Goal: Task Accomplishment & Management: Manage account settings

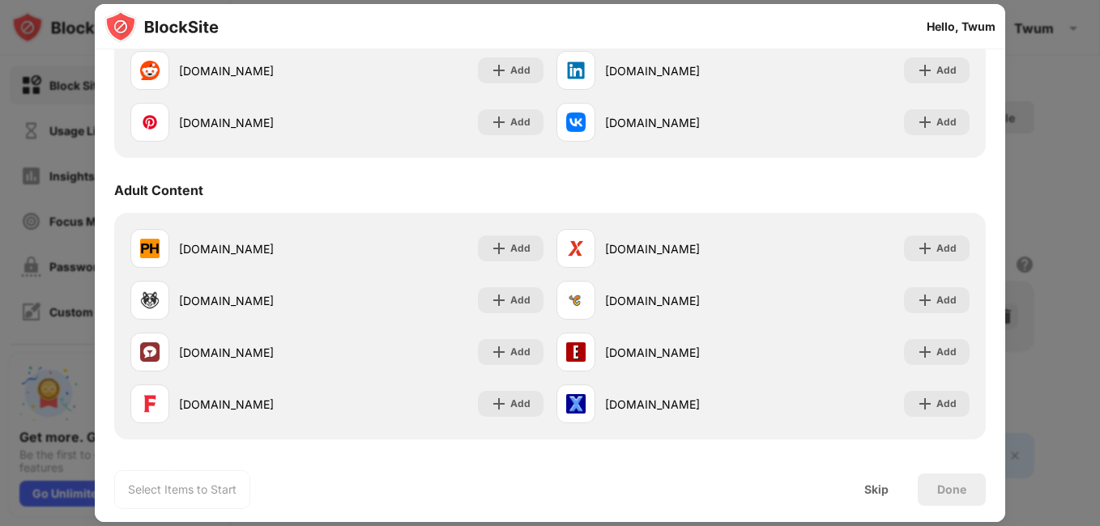
scroll to position [618, 0]
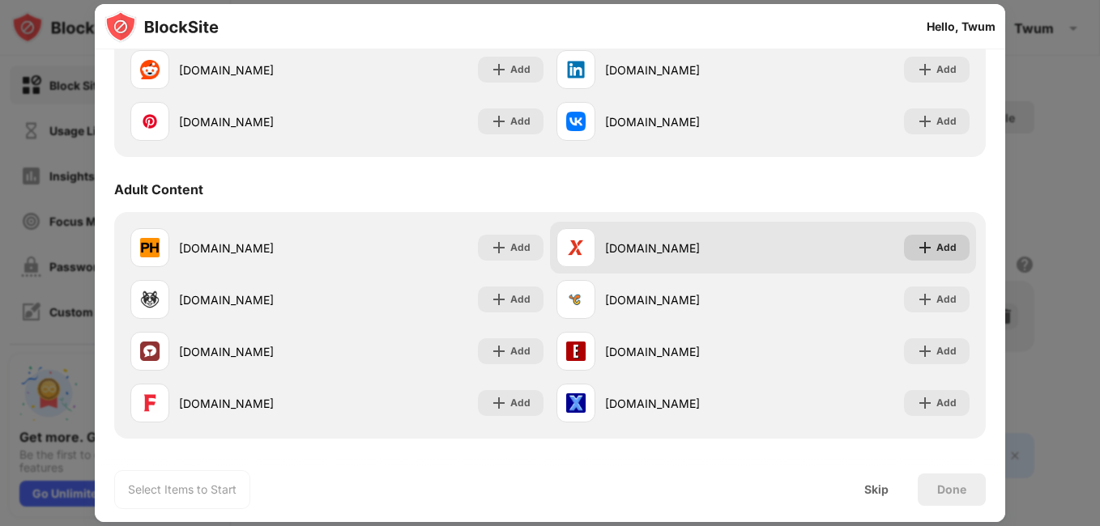
click at [917, 248] on img at bounding box center [925, 248] width 16 height 16
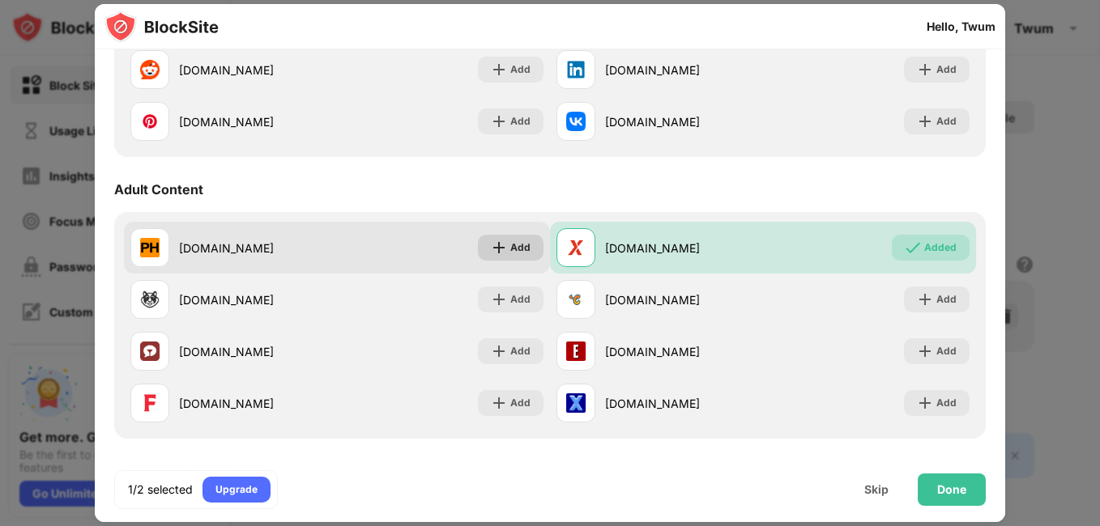
click at [526, 245] on div "Add" at bounding box center [511, 248] width 66 height 26
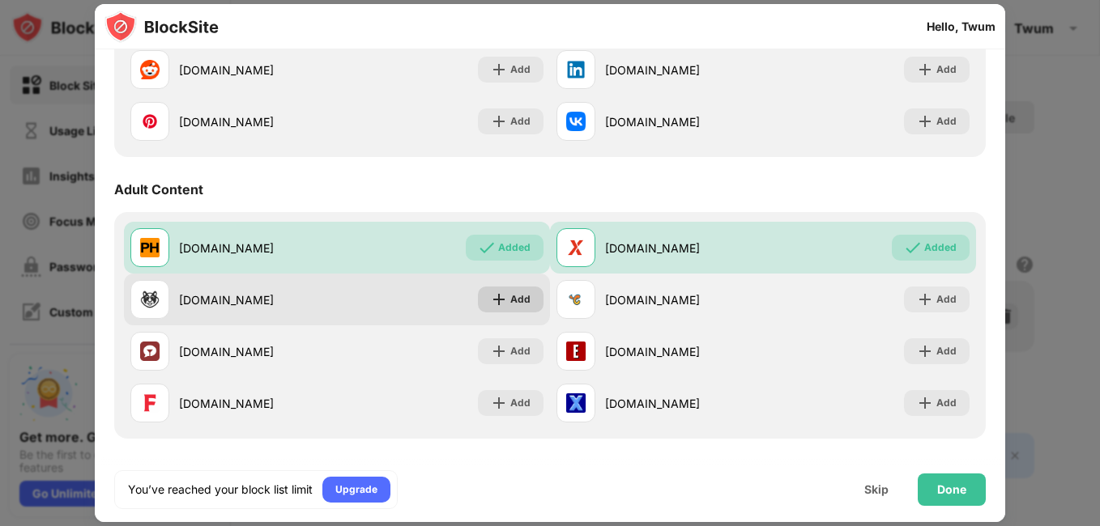
click at [503, 290] on div "Add" at bounding box center [511, 300] width 66 height 26
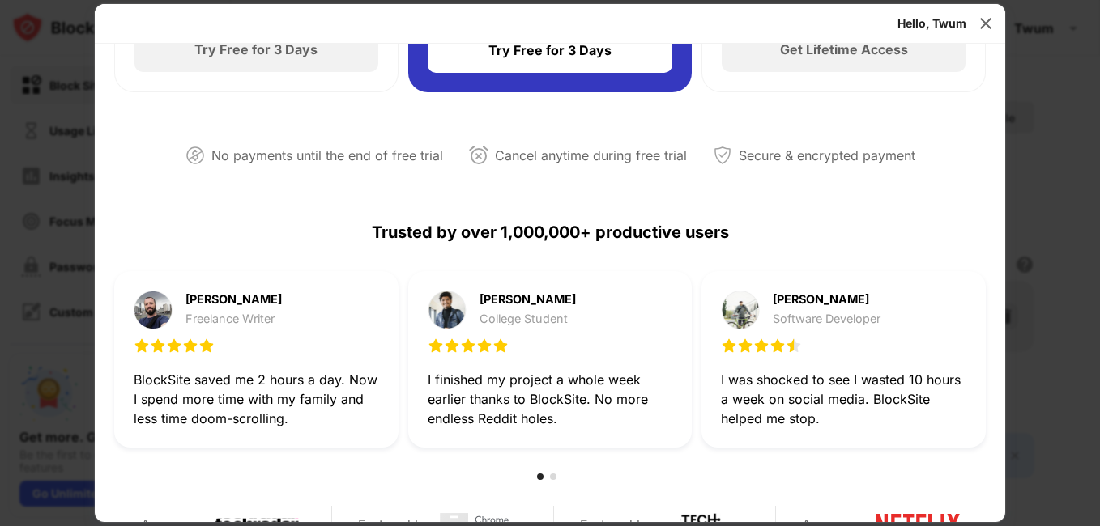
scroll to position [244, 0]
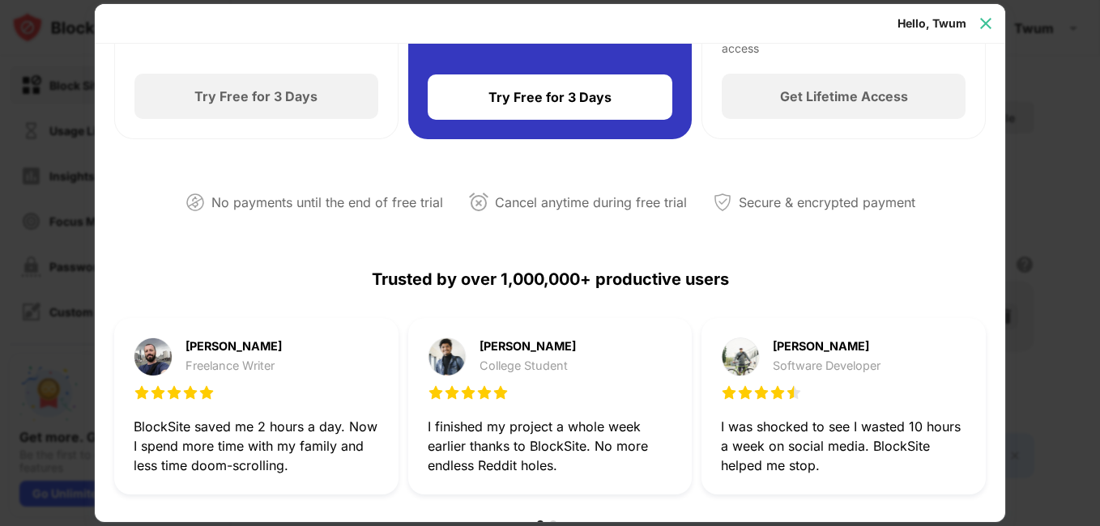
click at [989, 28] on img at bounding box center [985, 23] width 16 height 16
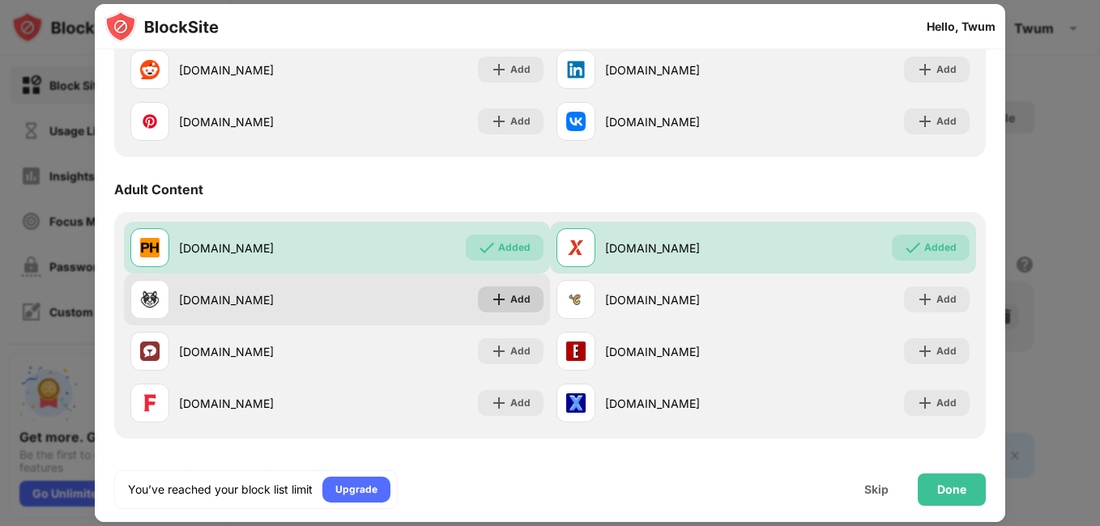
click at [497, 304] on img at bounding box center [499, 299] width 16 height 16
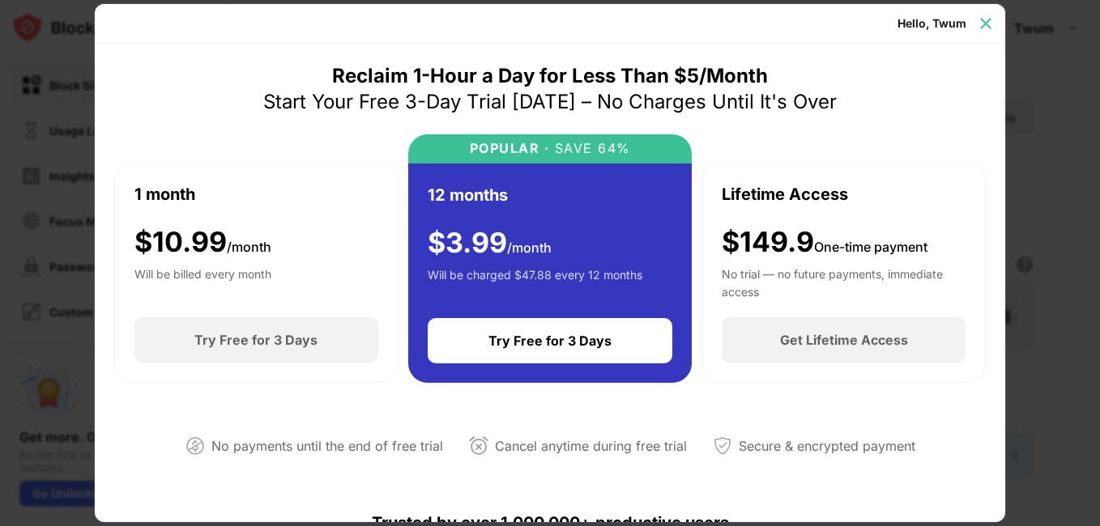
click at [990, 27] on img at bounding box center [985, 23] width 16 height 16
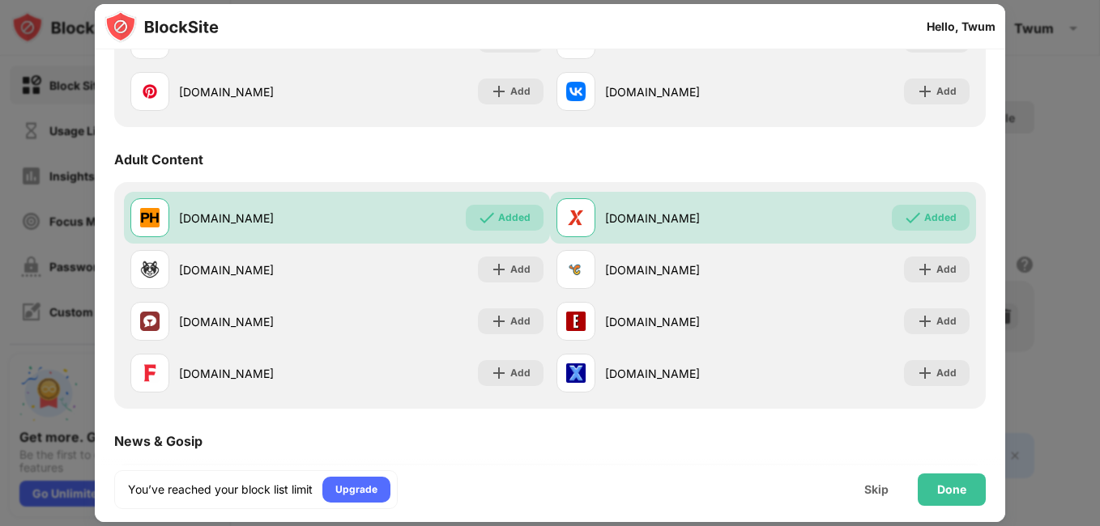
scroll to position [647, 0]
click at [181, 160] on div "Adult Content" at bounding box center [158, 160] width 89 height 16
click at [957, 489] on div "Done" at bounding box center [951, 489] width 29 height 13
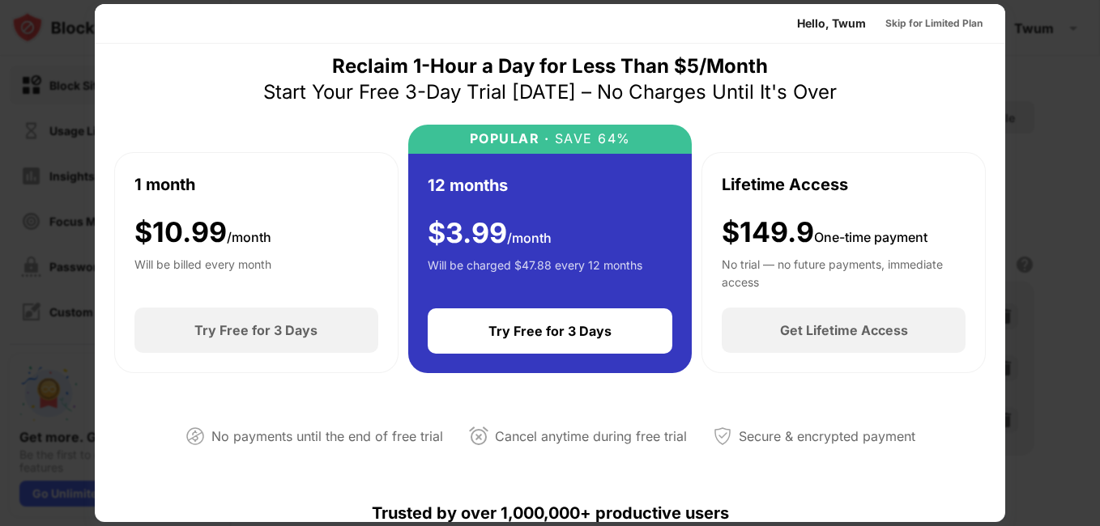
scroll to position [0, 0]
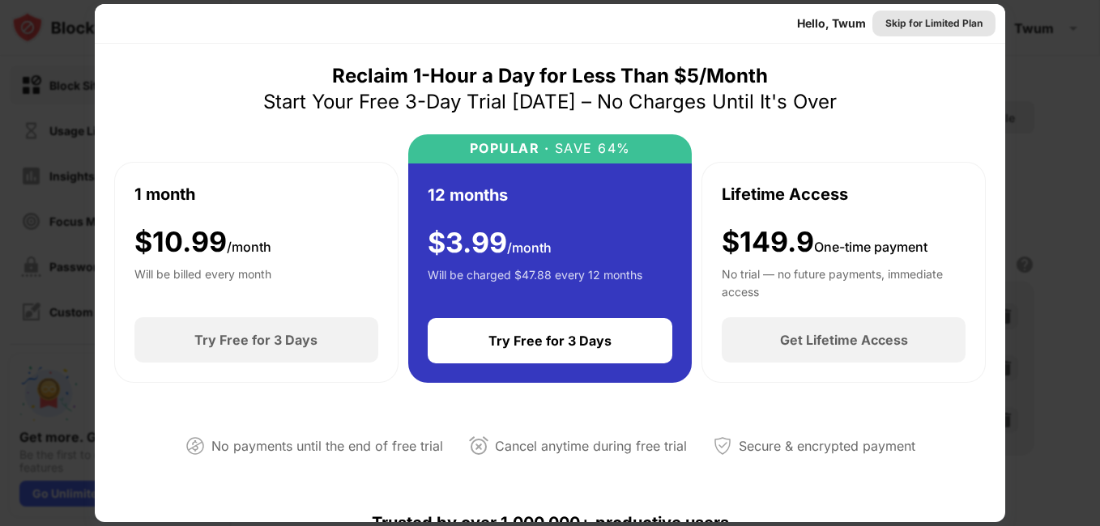
click at [938, 24] on div "Skip for Limited Plan" at bounding box center [933, 23] width 97 height 16
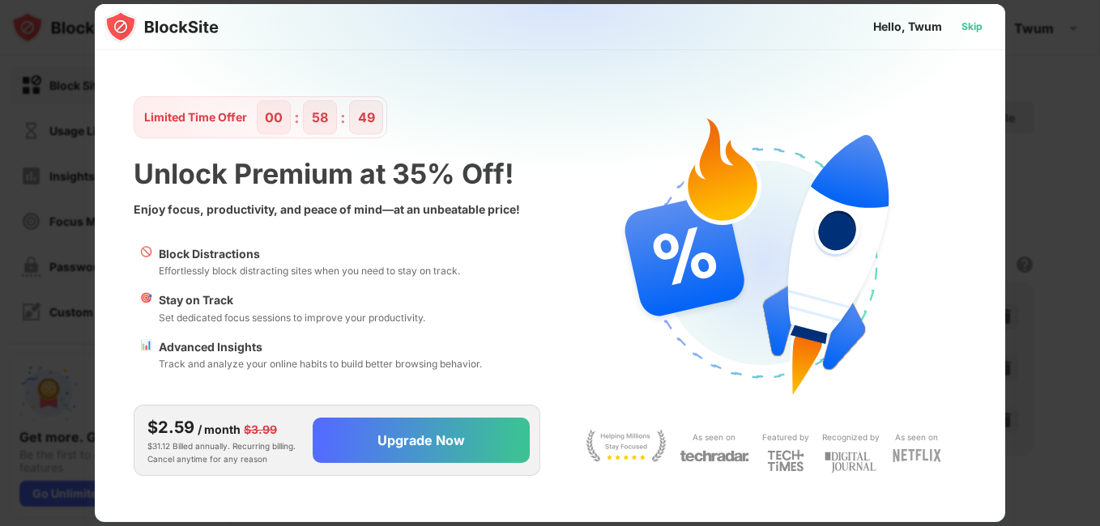
click at [965, 24] on div "Skip" at bounding box center [971, 27] width 21 height 16
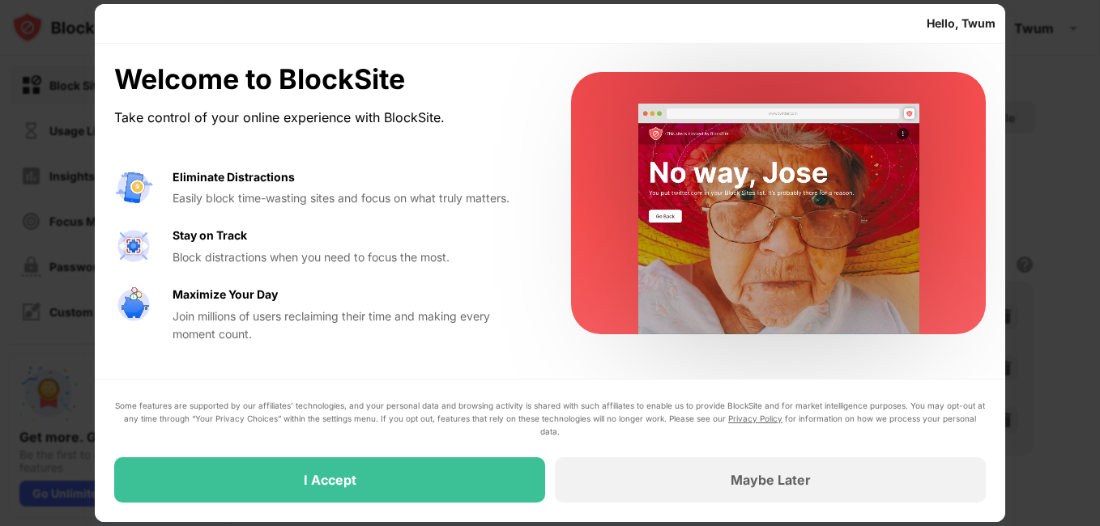
click at [965, 24] on div "Hello, Twum" at bounding box center [960, 23] width 69 height 13
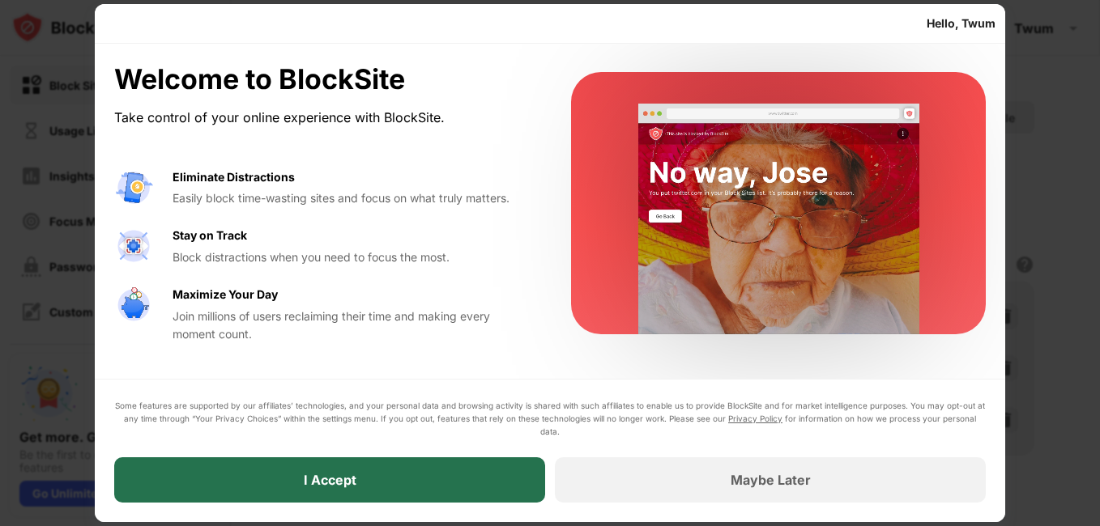
click at [410, 467] on div "I Accept" at bounding box center [329, 479] width 431 height 45
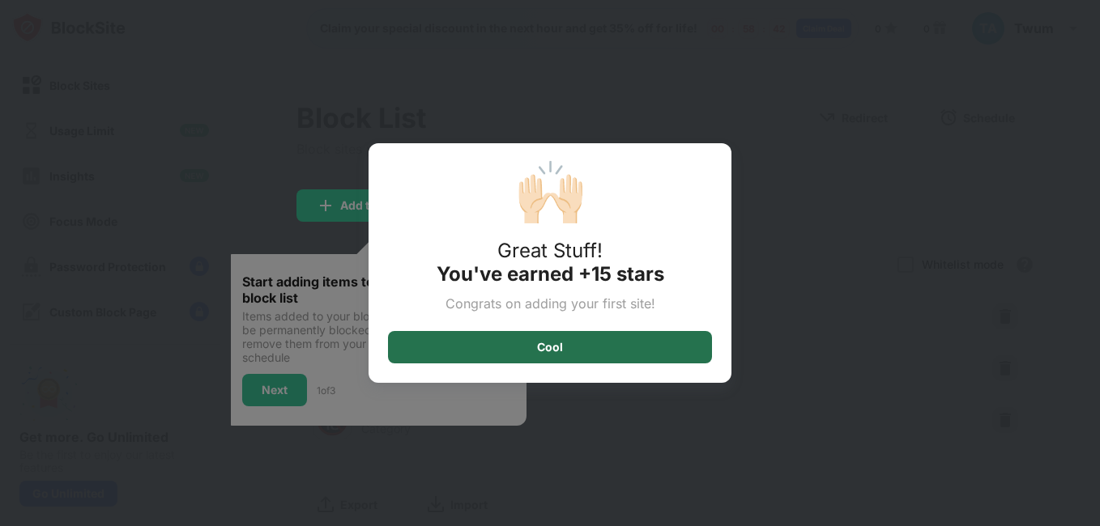
click at [571, 353] on div "Cool" at bounding box center [550, 347] width 324 height 32
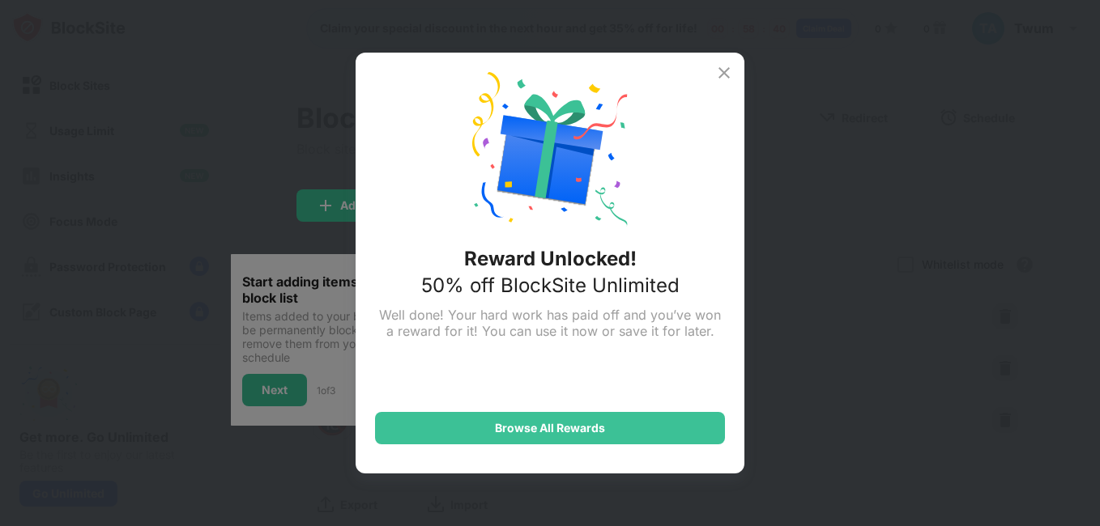
click at [721, 73] on img at bounding box center [723, 72] width 19 height 19
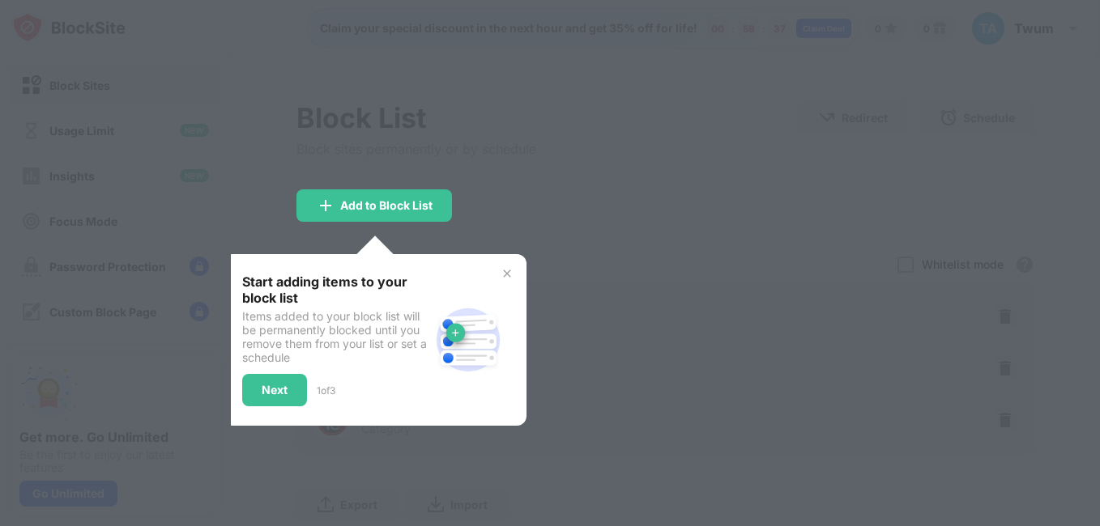
click at [505, 274] on img at bounding box center [506, 273] width 13 height 13
